Goal: Transaction & Acquisition: Purchase product/service

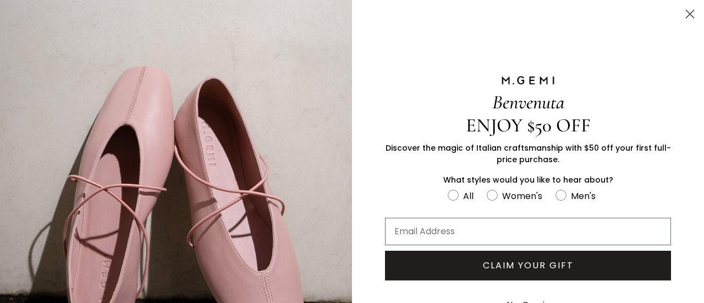
click at [671, 203] on div "Gender Pref All Women's Men's" at bounding box center [528, 201] width 352 height 24
click at [686, 17] on icon "Close dialog" at bounding box center [690, 14] width 8 height 8
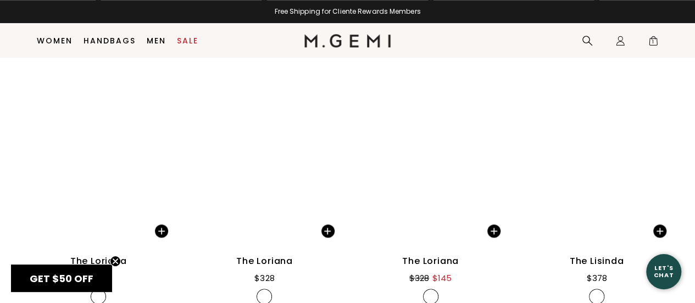
scroll to position [2673, 0]
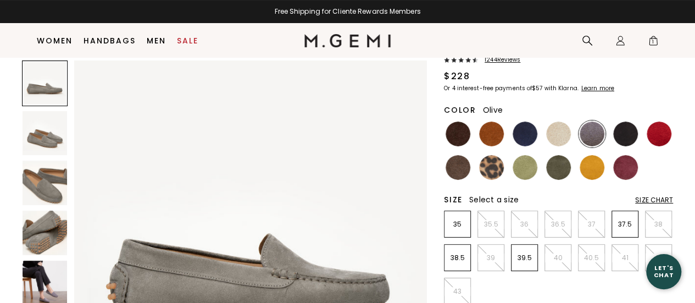
scroll to position [87, 0]
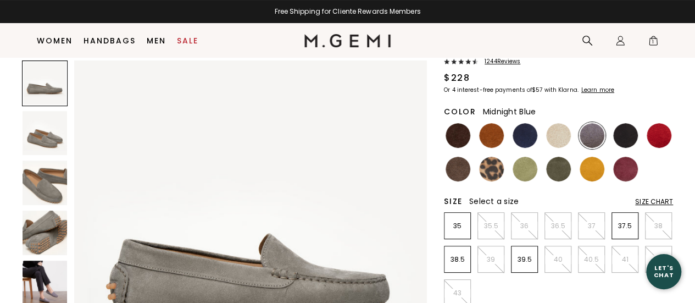
click at [524, 137] on img at bounding box center [525, 135] width 25 height 25
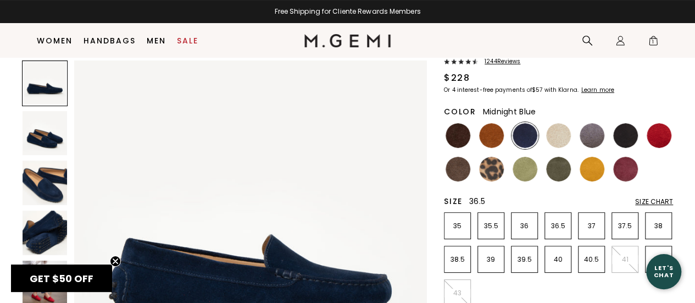
click at [565, 234] on li "36.5" at bounding box center [558, 225] width 27 height 27
click at [49, 193] on img at bounding box center [45, 183] width 45 height 45
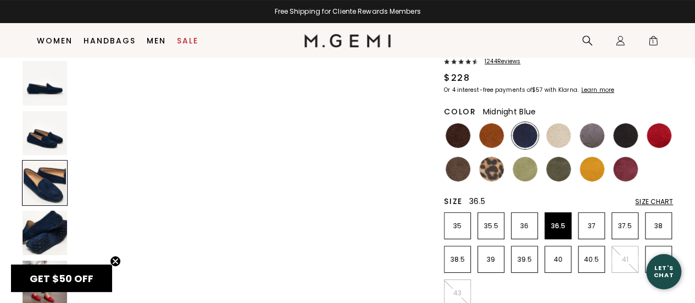
click at [49, 238] on img at bounding box center [45, 233] width 45 height 45
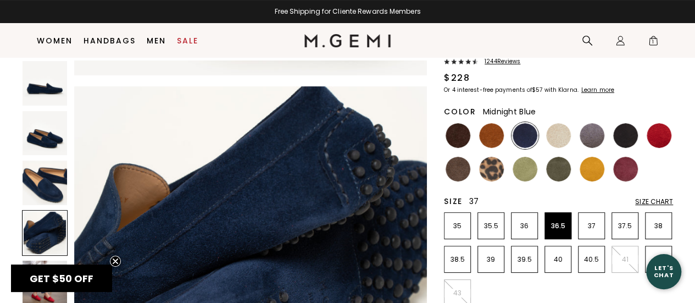
click at [598, 230] on p "37" at bounding box center [592, 226] width 26 height 9
click at [589, 135] on img at bounding box center [592, 135] width 25 height 25
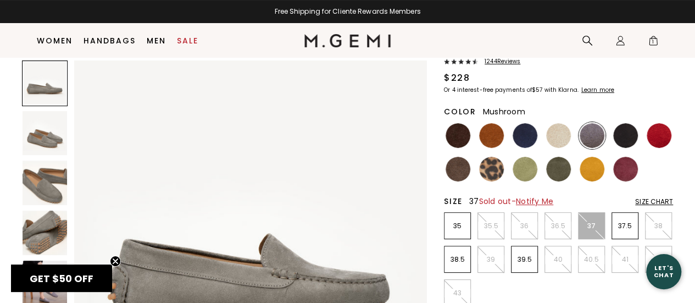
click at [448, 171] on img at bounding box center [458, 169] width 25 height 25
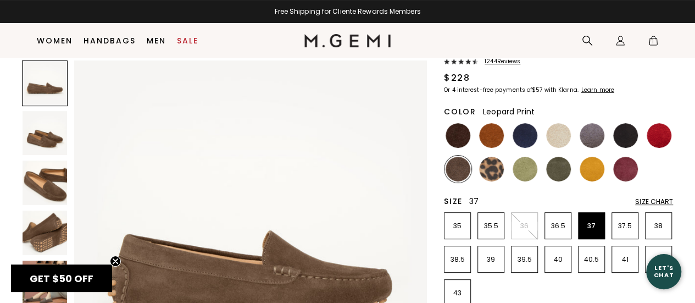
click at [488, 170] on img at bounding box center [491, 169] width 25 height 25
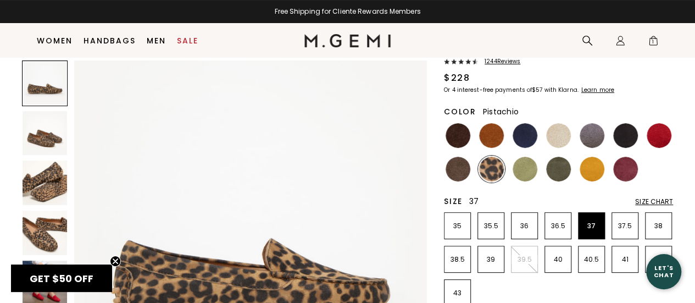
drag, startPoint x: 539, startPoint y: 172, endPoint x: 547, endPoint y: 173, distance: 8.3
click at [539, 173] on ul at bounding box center [558, 152] width 229 height 60
click at [513, 173] on img at bounding box center [525, 169] width 25 height 25
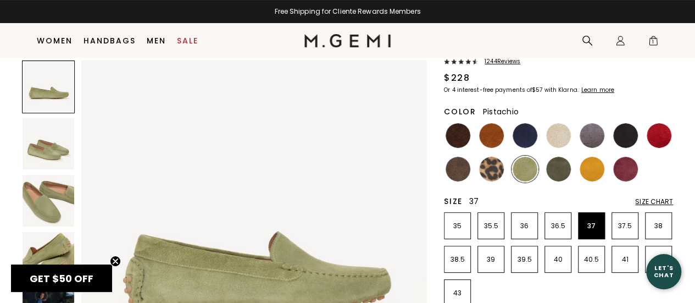
click at [544, 170] on ul at bounding box center [558, 152] width 229 height 60
click at [595, 171] on img at bounding box center [592, 169] width 25 height 25
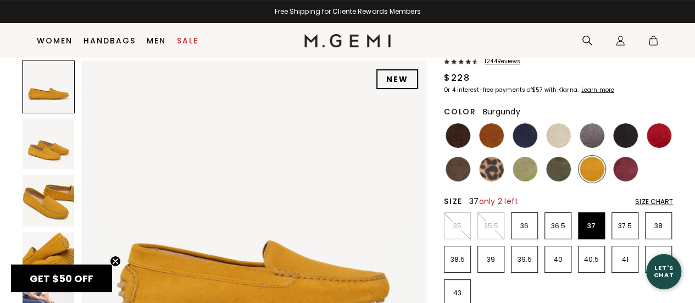
click at [624, 174] on img at bounding box center [625, 169] width 25 height 25
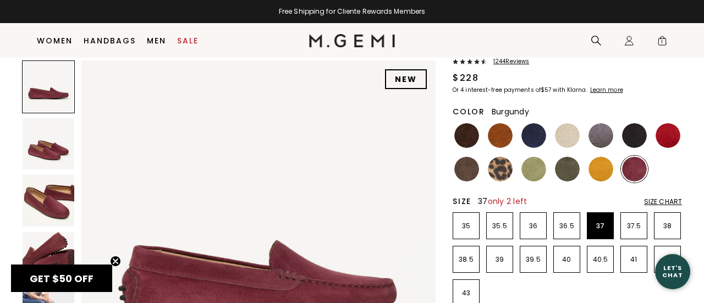
click at [657, 132] on div "Close dialog Still Looking? Unlock $50 Off Enjoy a gift from us on your first f…" at bounding box center [352, 151] width 704 height 303
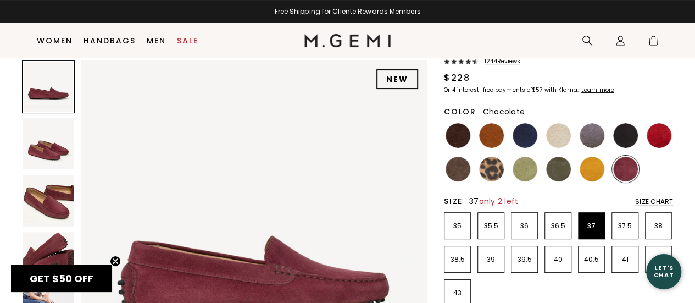
click at [449, 134] on img at bounding box center [458, 135] width 25 height 25
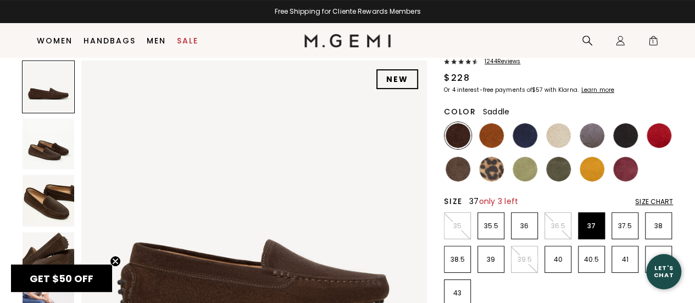
click at [489, 135] on img at bounding box center [491, 135] width 25 height 25
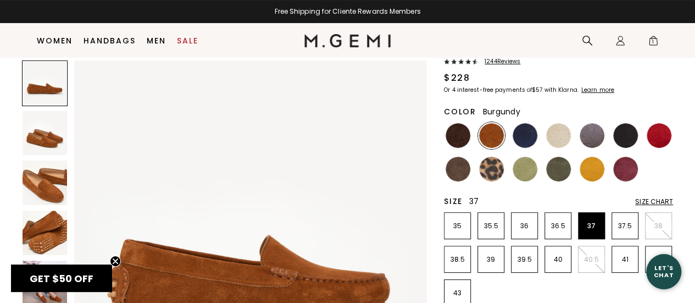
click at [627, 165] on img at bounding box center [625, 169] width 25 height 25
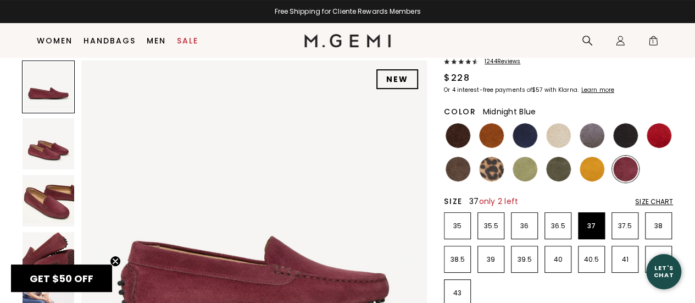
click at [523, 132] on img at bounding box center [525, 135] width 25 height 25
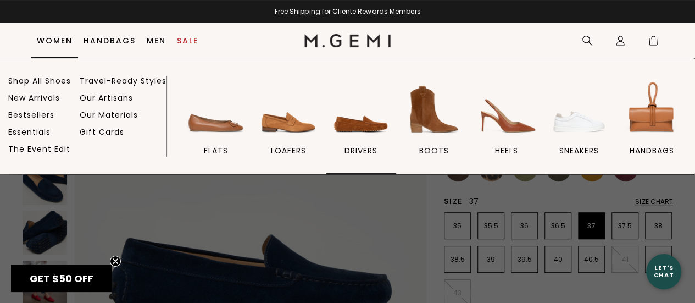
click at [381, 122] on img at bounding box center [361, 110] width 62 height 62
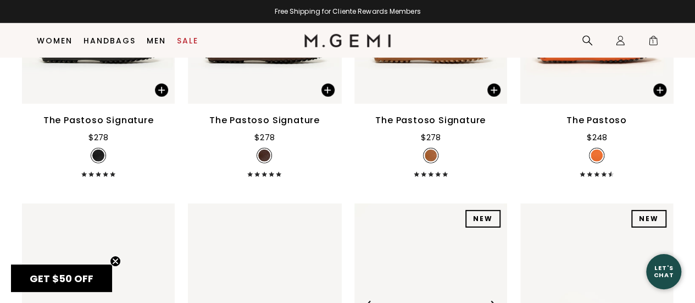
scroll to position [1681, 0]
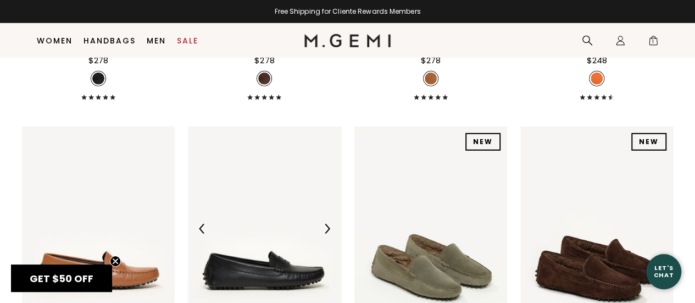
click at [263, 162] on img at bounding box center [264, 228] width 153 height 204
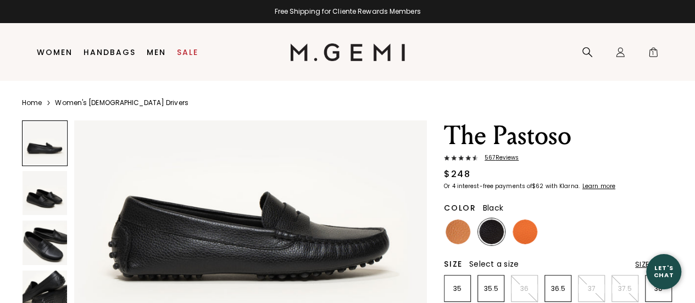
scroll to position [110, 0]
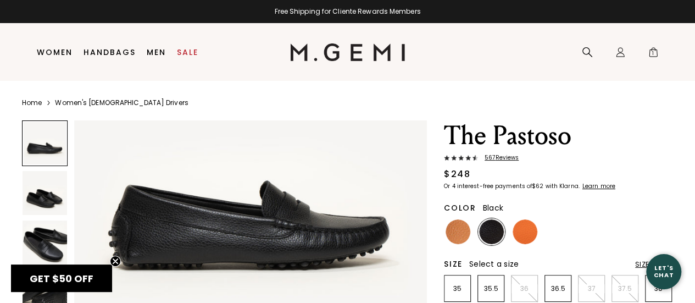
click at [47, 203] on img at bounding box center [45, 193] width 45 height 45
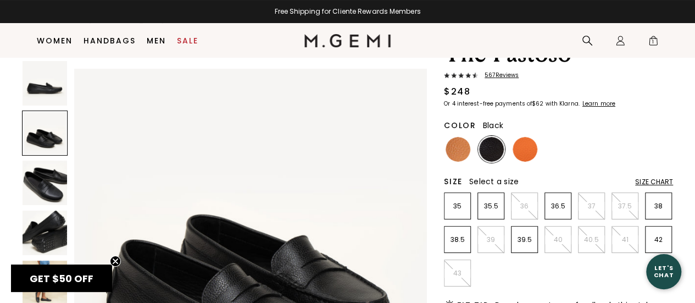
scroll to position [87, 0]
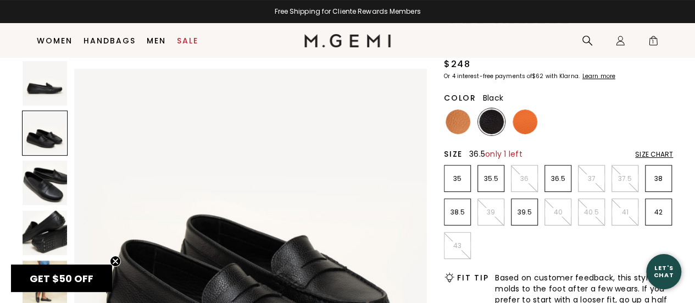
click at [553, 176] on p "36.5" at bounding box center [558, 178] width 26 height 9
click at [461, 126] on img at bounding box center [458, 121] width 25 height 25
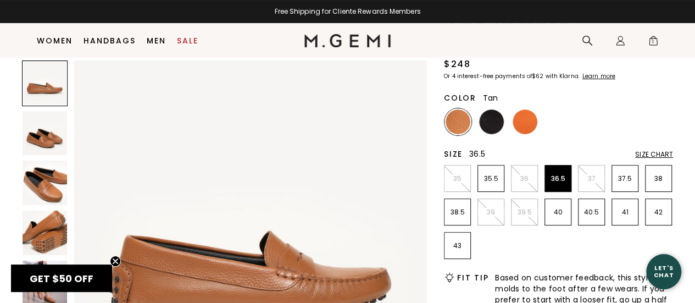
click at [44, 227] on img at bounding box center [45, 233] width 45 height 45
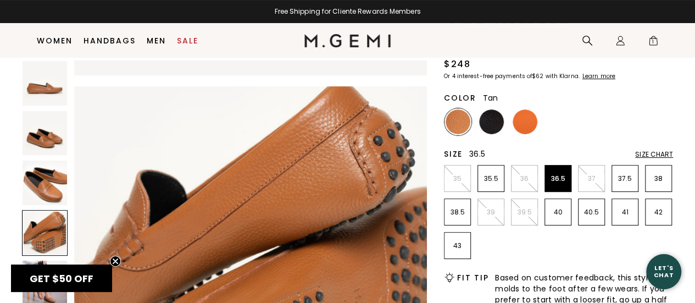
click at [47, 191] on img at bounding box center [45, 183] width 45 height 45
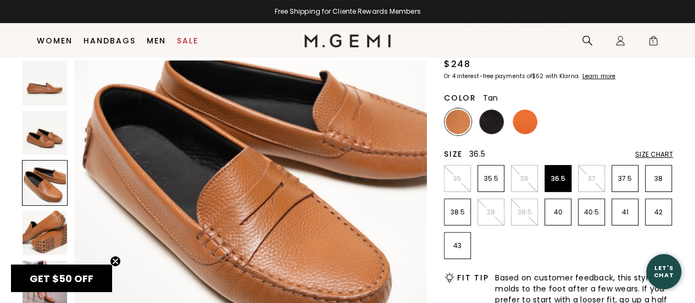
scroll to position [821, 0]
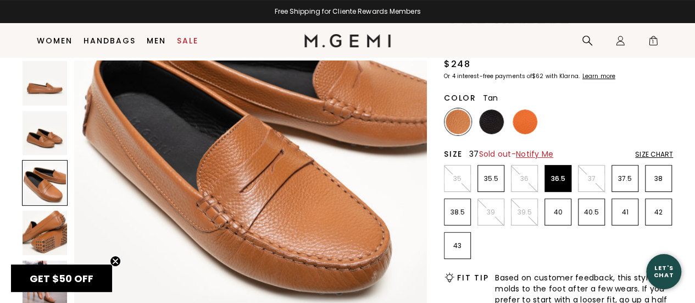
click at [595, 179] on p "37" at bounding box center [592, 178] width 26 height 9
click at [489, 123] on img at bounding box center [491, 121] width 25 height 25
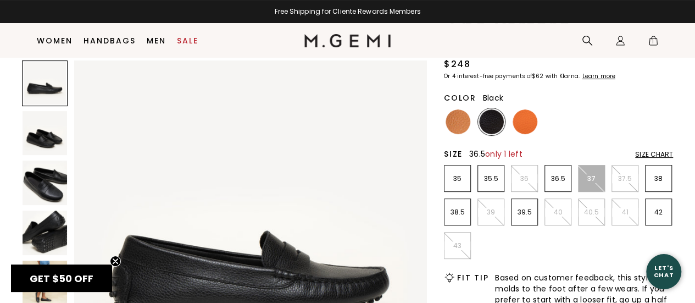
click at [564, 182] on p "36.5" at bounding box center [558, 178] width 26 height 9
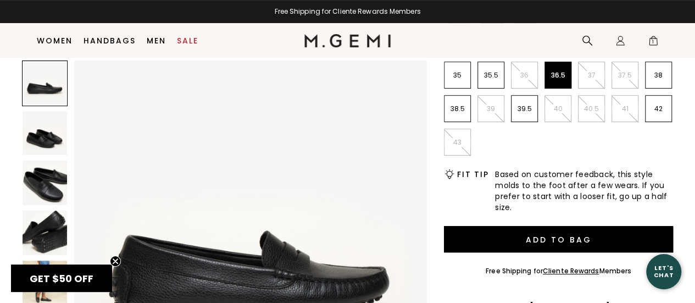
scroll to position [197, 0]
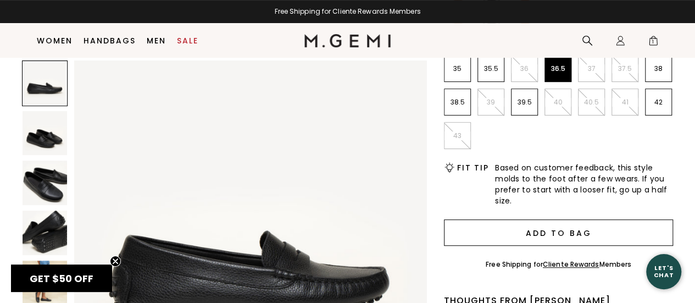
click at [552, 241] on button "Add to Bag" at bounding box center [558, 232] width 229 height 26
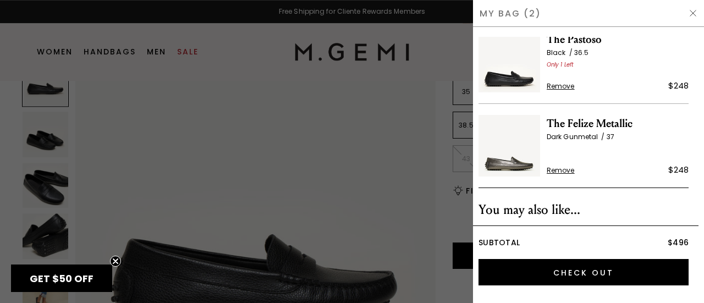
scroll to position [0, 0]
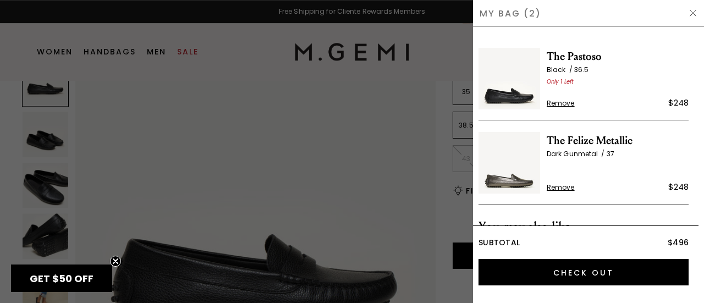
click at [560, 103] on span "Remove" at bounding box center [560, 103] width 28 height 9
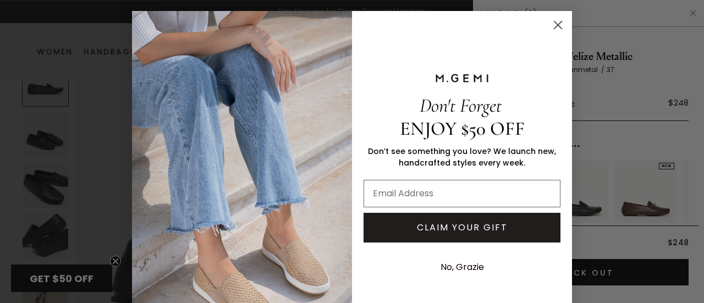
click at [555, 24] on circle "Close dialog" at bounding box center [558, 25] width 18 height 18
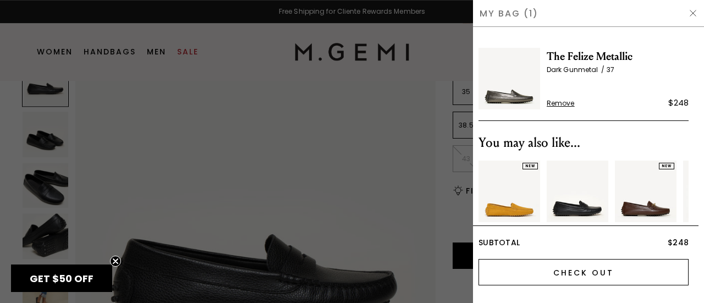
click at [575, 271] on input "Check Out" at bounding box center [583, 272] width 210 height 26
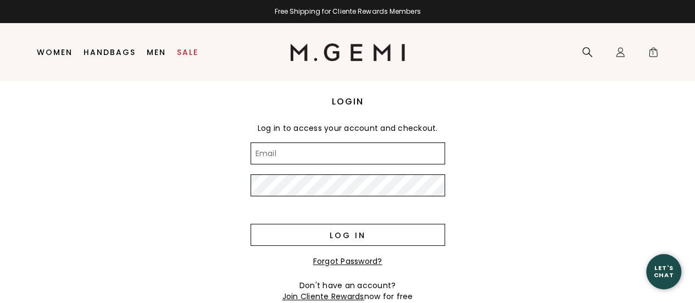
type input "[EMAIL_ADDRESS][DOMAIN_NAME]"
click at [290, 235] on input "Log in" at bounding box center [348, 235] width 195 height 22
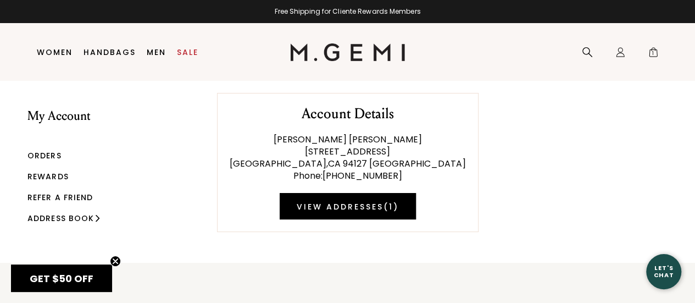
click at [56, 178] on link "Rewards" at bounding box center [47, 176] width 41 height 11
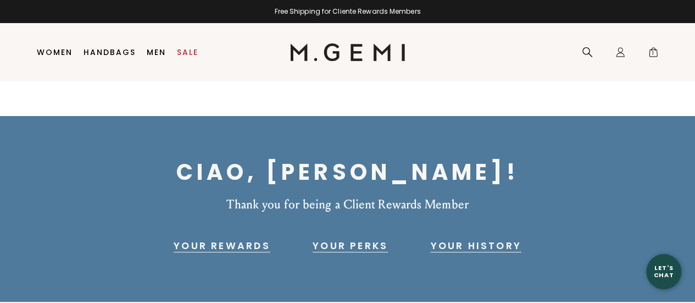
scroll to position [23, 0]
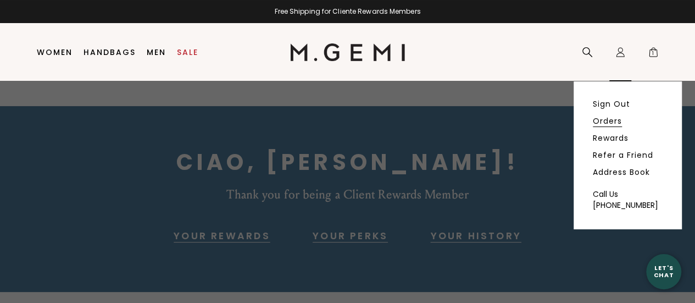
click at [608, 120] on link "Orders" at bounding box center [607, 121] width 29 height 10
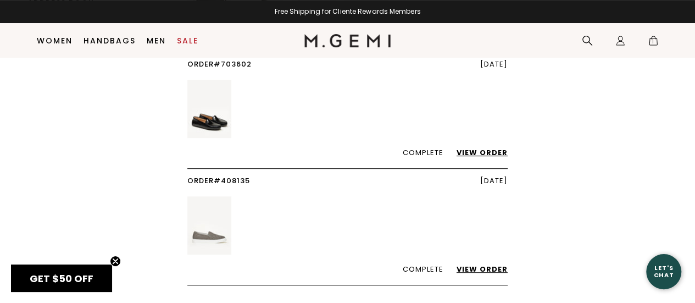
scroll to position [197, 0]
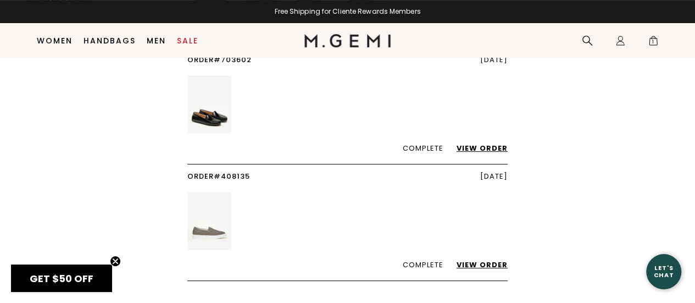
click at [489, 146] on link "View Order" at bounding box center [477, 148] width 62 height 10
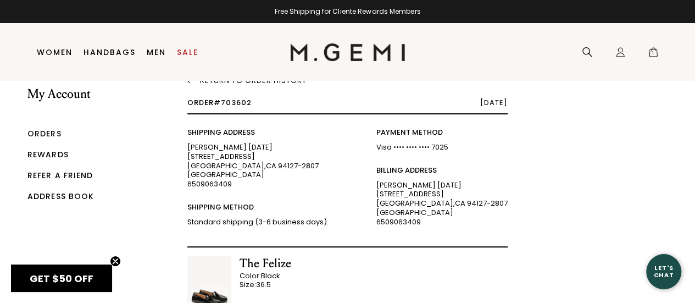
scroll to position [23, 0]
click at [655, 50] on span "1" at bounding box center [653, 54] width 11 height 11
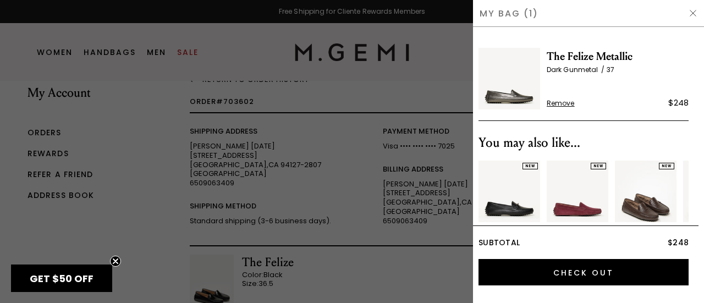
scroll to position [0, 0]
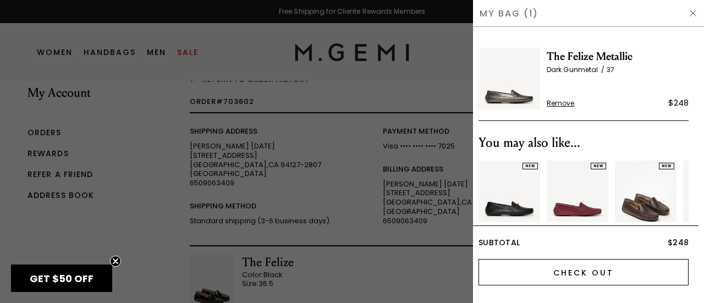
click at [610, 273] on input "Check Out" at bounding box center [583, 272] width 210 height 26
